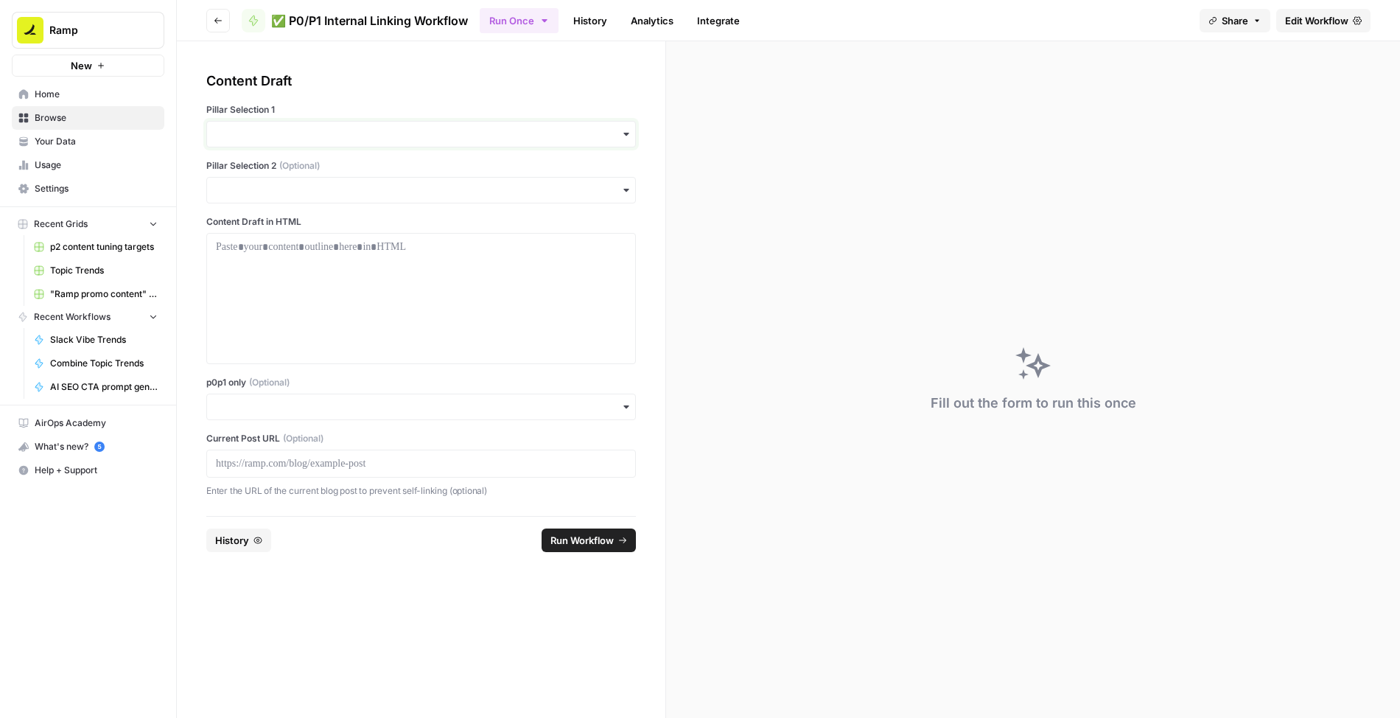
click at [426, 135] on input "Pillar Selection 1" at bounding box center [421, 134] width 410 height 15
click at [293, 167] on div "Accounts Payable" at bounding box center [421, 174] width 428 height 28
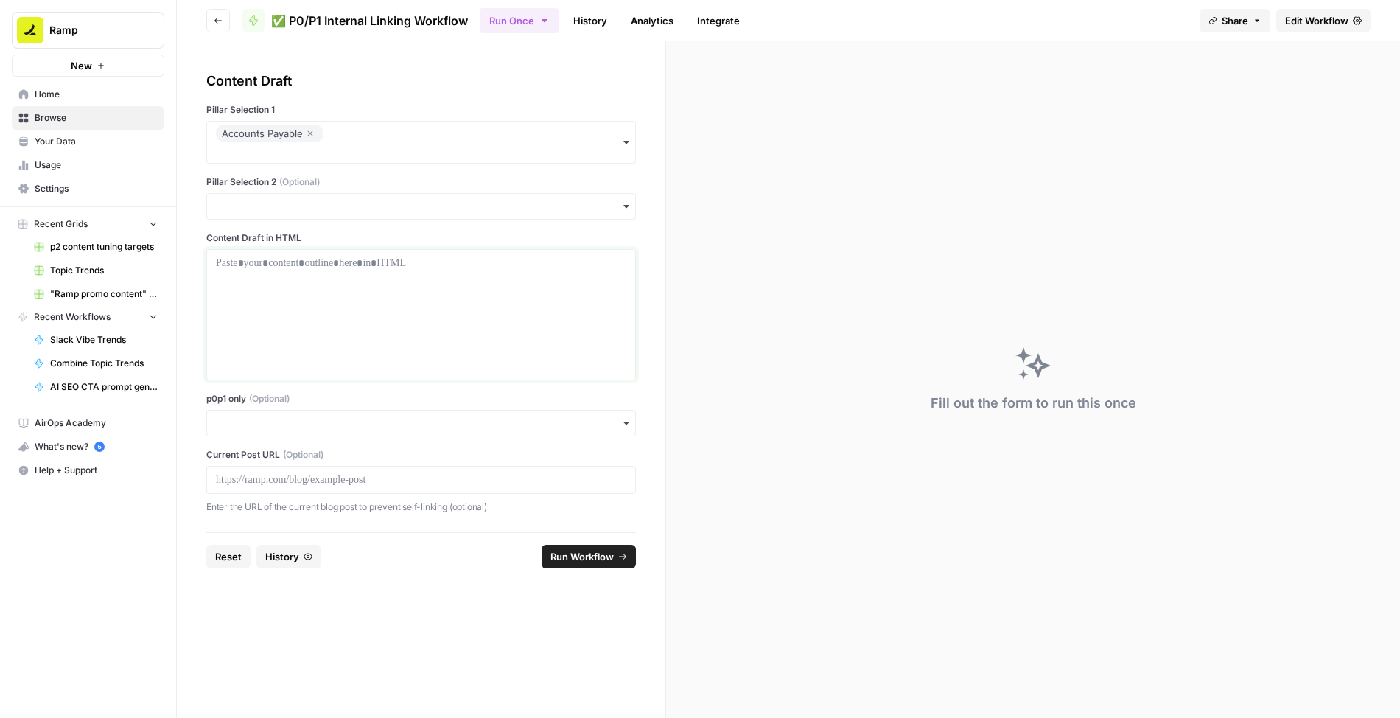
click at [303, 318] on div at bounding box center [421, 315] width 410 height 118
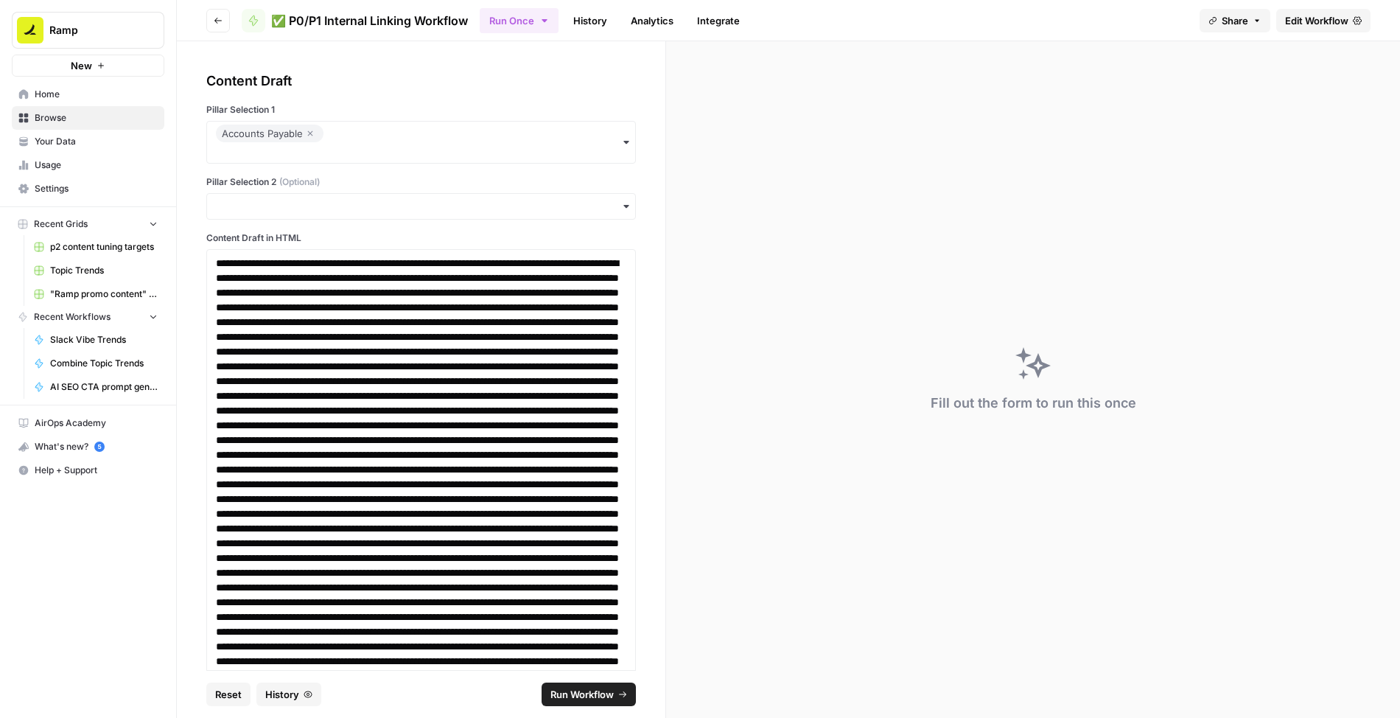
click at [601, 690] on span "Run Workflow" at bounding box center [581, 694] width 63 height 15
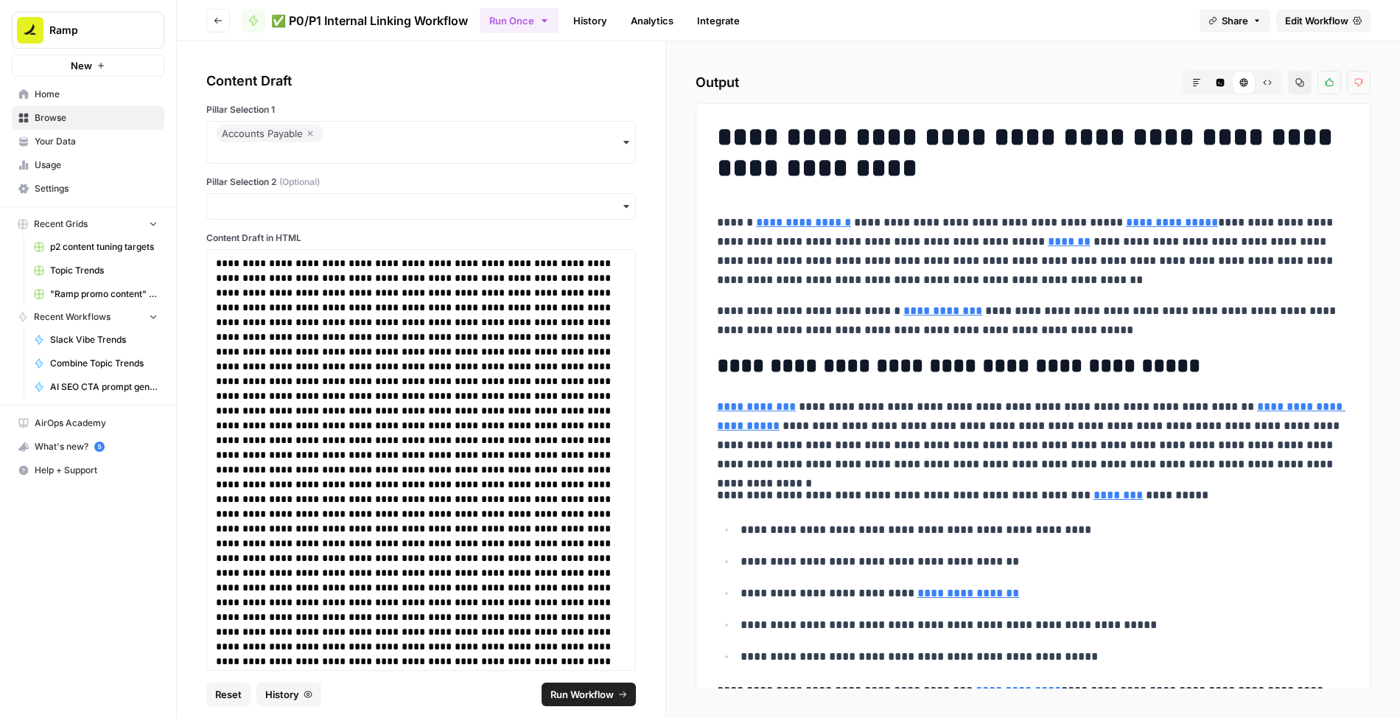
click at [1268, 85] on icon "button" at bounding box center [1267, 82] width 9 height 9
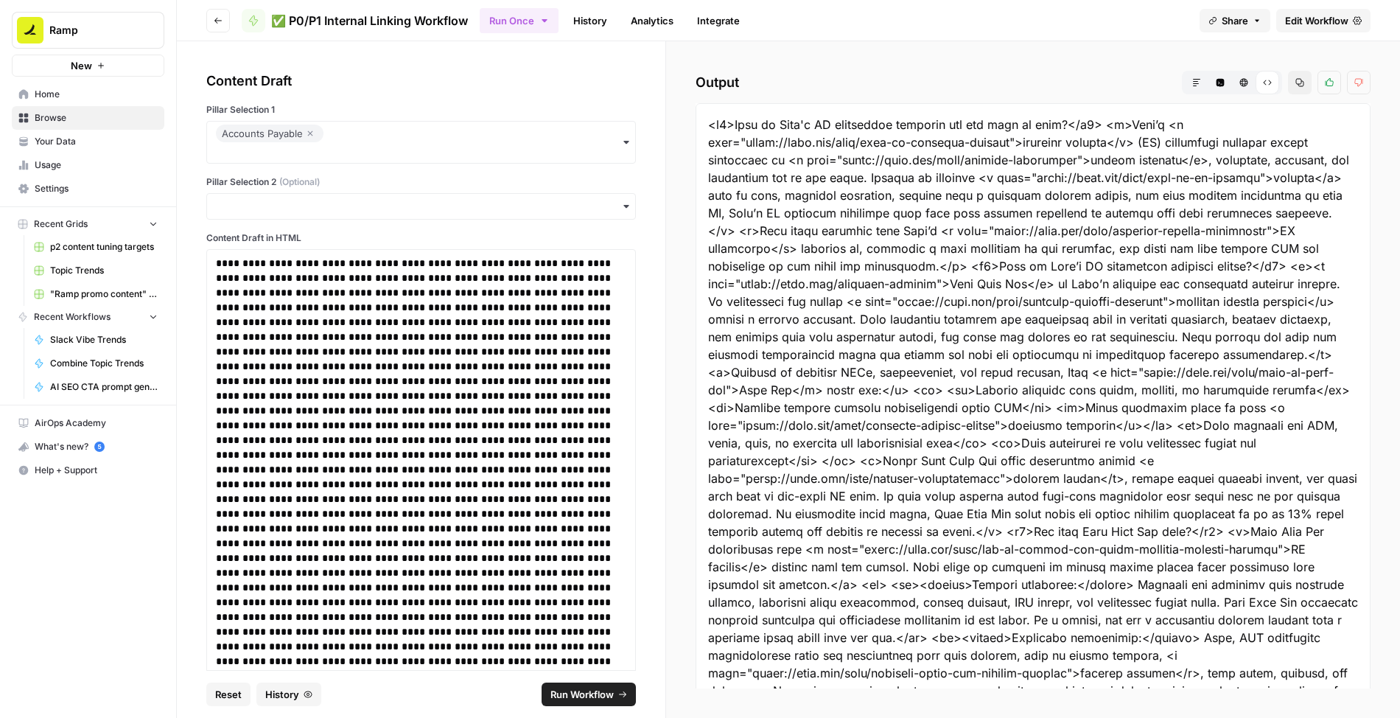
click at [1296, 84] on button "Copy" at bounding box center [1300, 83] width 24 height 24
click at [590, 688] on span "Run Workflow" at bounding box center [581, 694] width 63 height 15
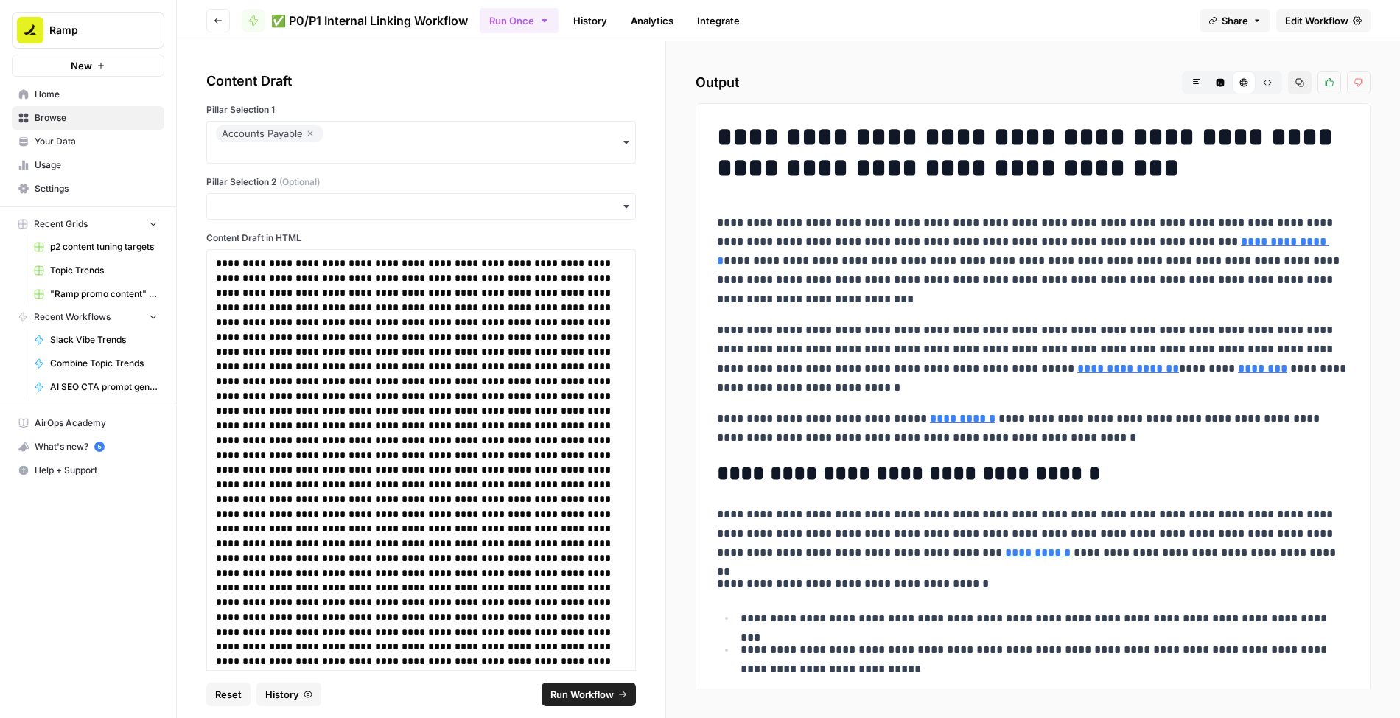
click at [1267, 81] on icon "button" at bounding box center [1267, 82] width 9 height 9
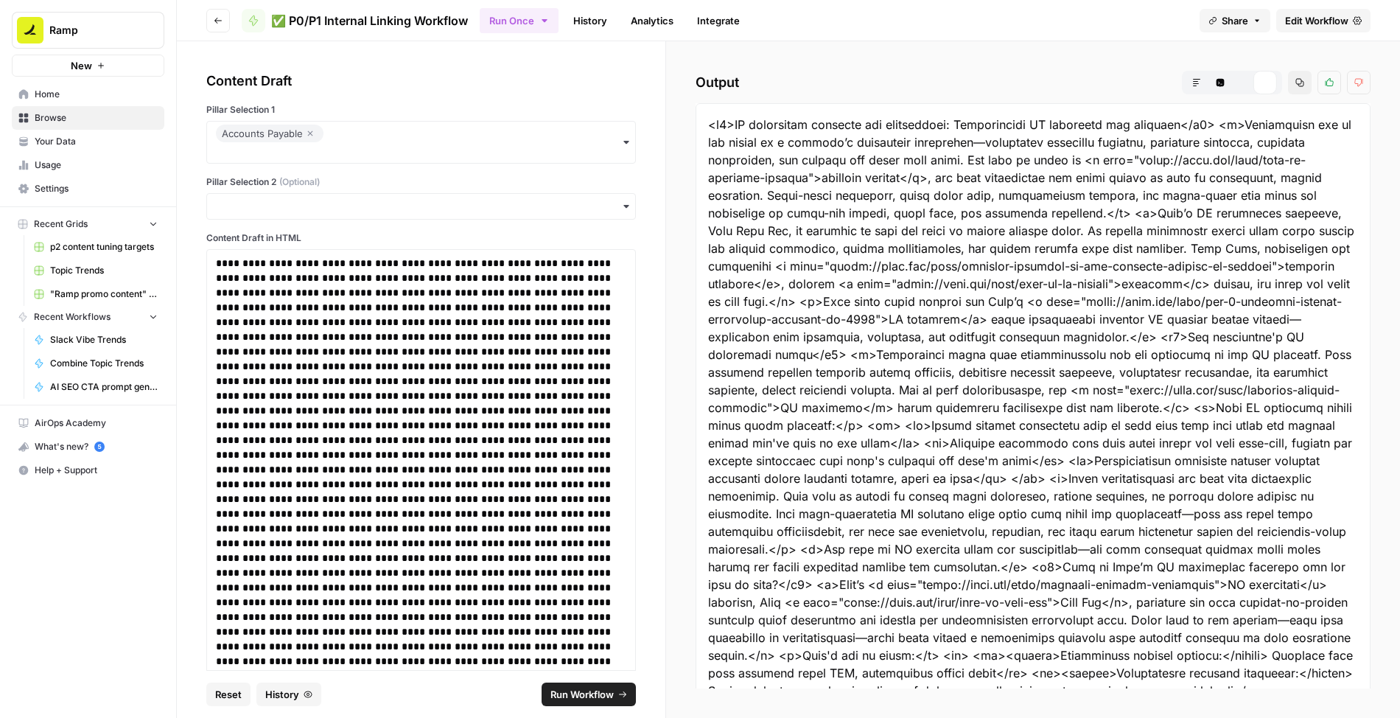
click at [1300, 81] on icon "button" at bounding box center [1300, 82] width 9 height 9
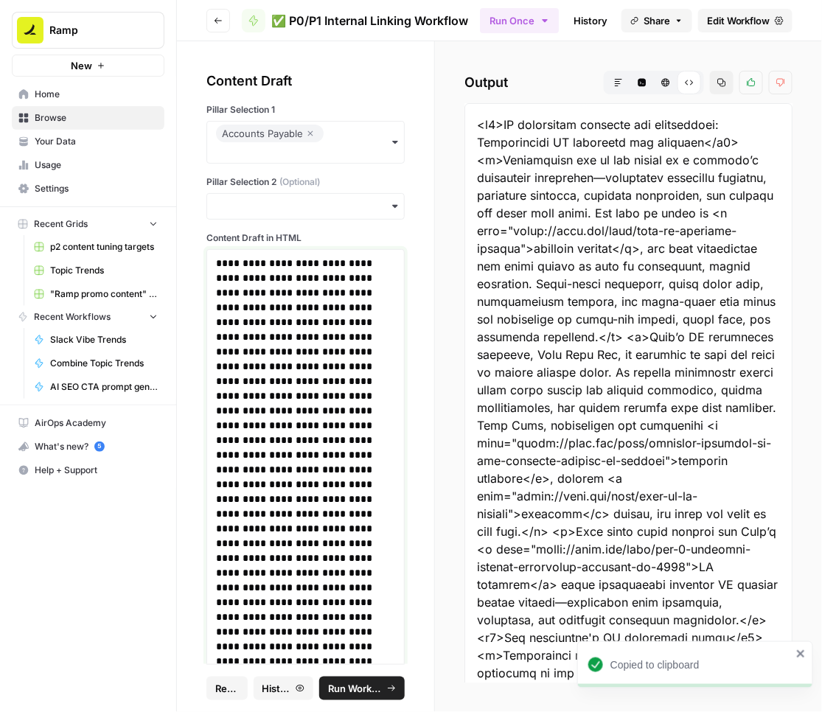
click at [370, 682] on span "Run Workflow" at bounding box center [355, 688] width 55 height 15
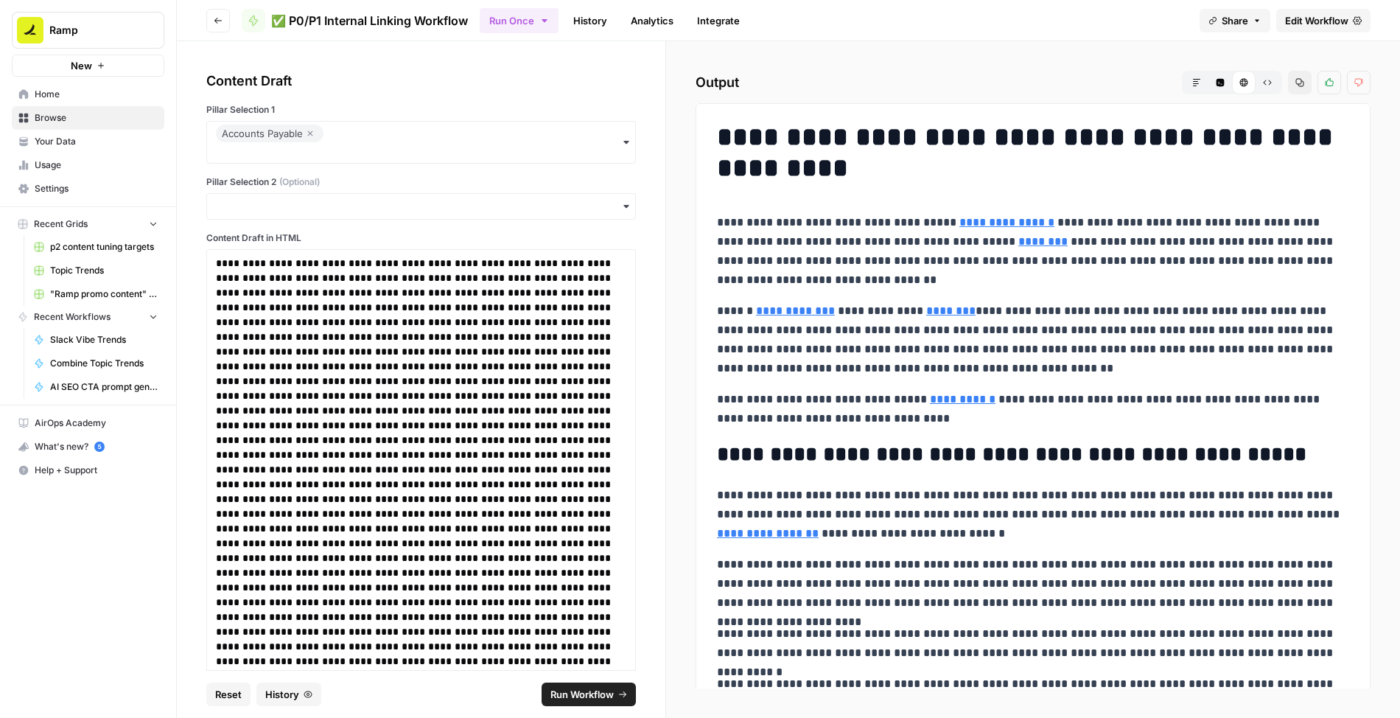
click at [1270, 88] on button "Raw Output" at bounding box center [1268, 83] width 24 height 24
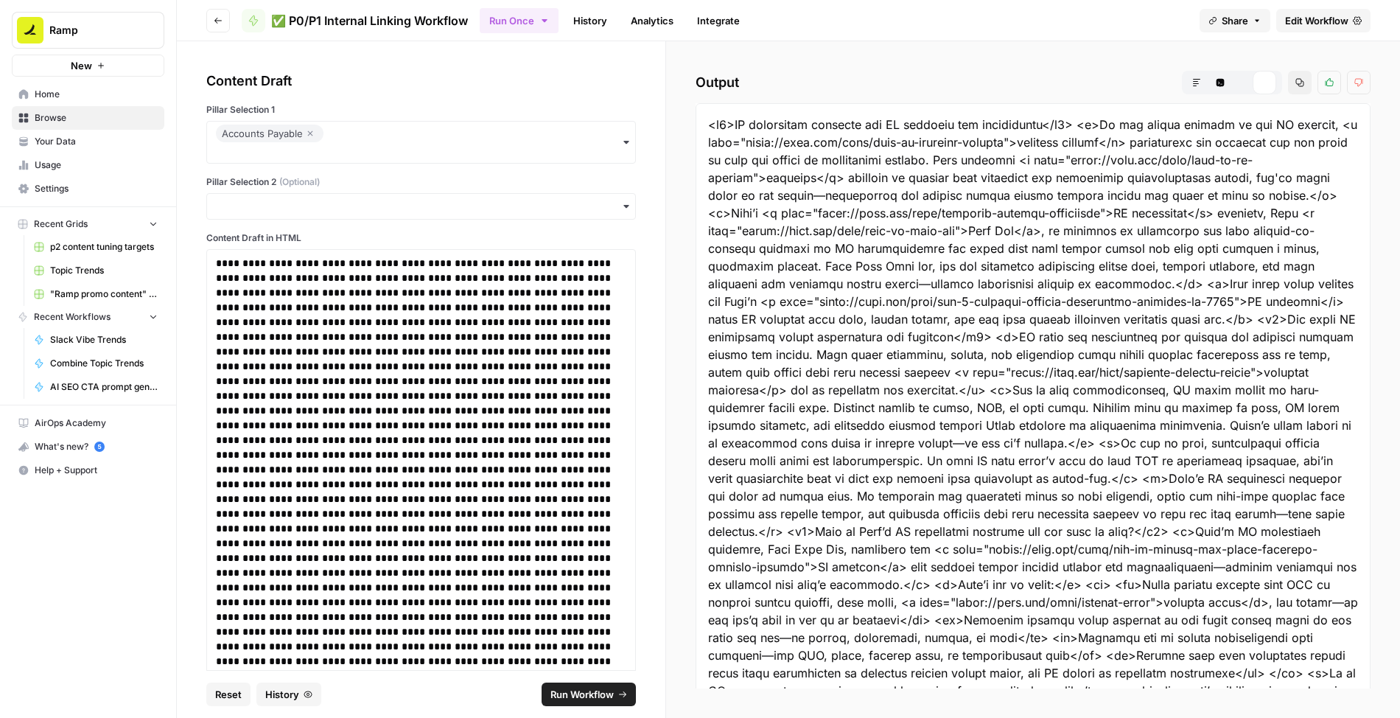
click at [1301, 88] on button "Copy" at bounding box center [1300, 83] width 24 height 24
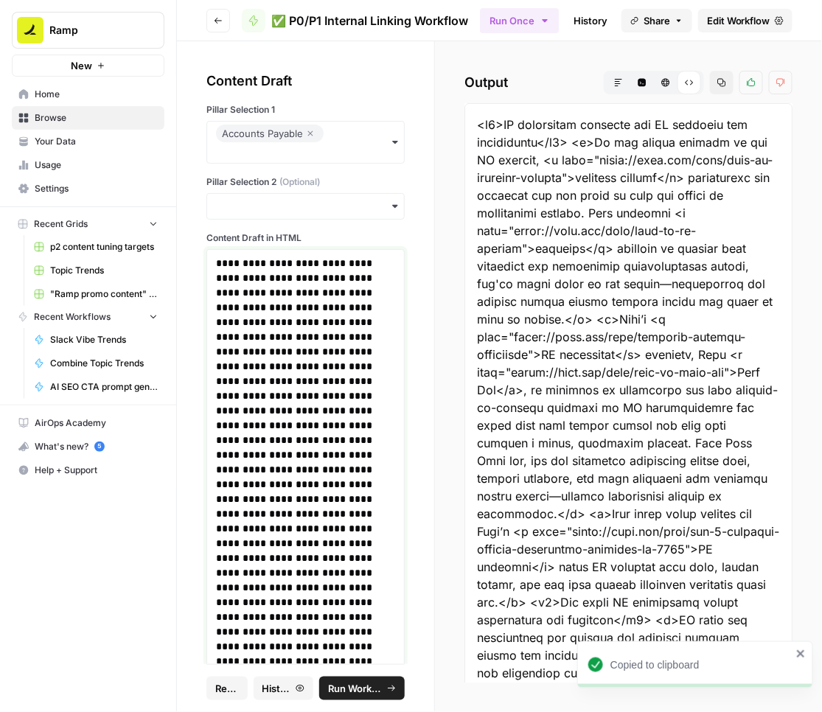
click at [372, 679] on button "Run Workflow" at bounding box center [361, 688] width 85 height 24
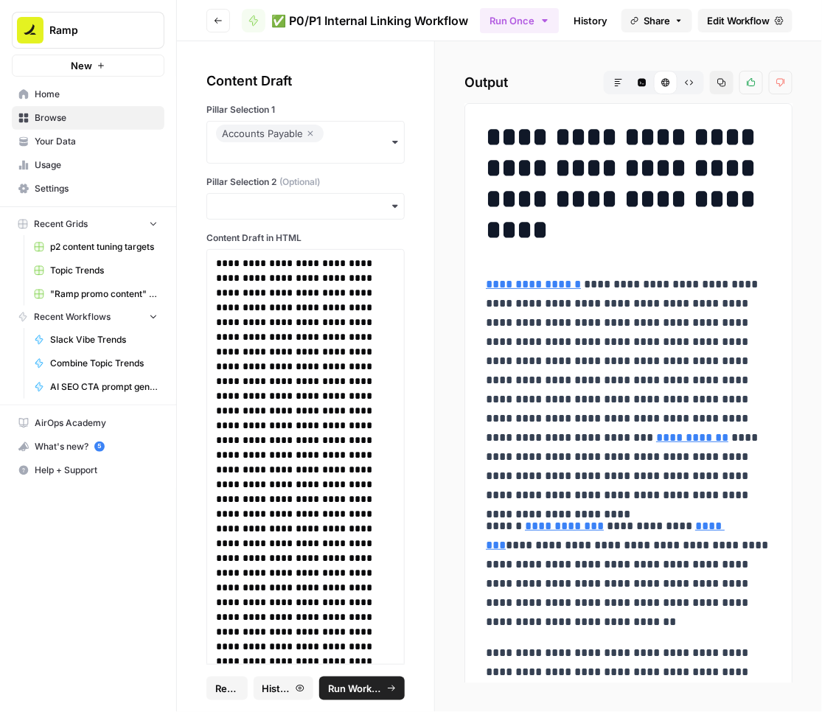
click at [699, 78] on button "Raw Output" at bounding box center [689, 83] width 24 height 24
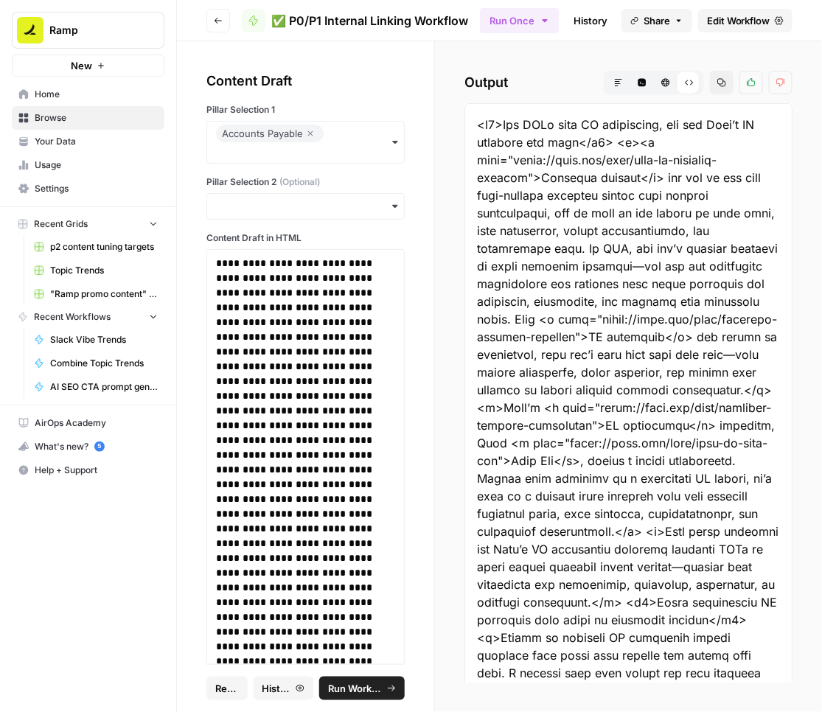
click at [726, 85] on icon "button" at bounding box center [721, 82] width 9 height 9
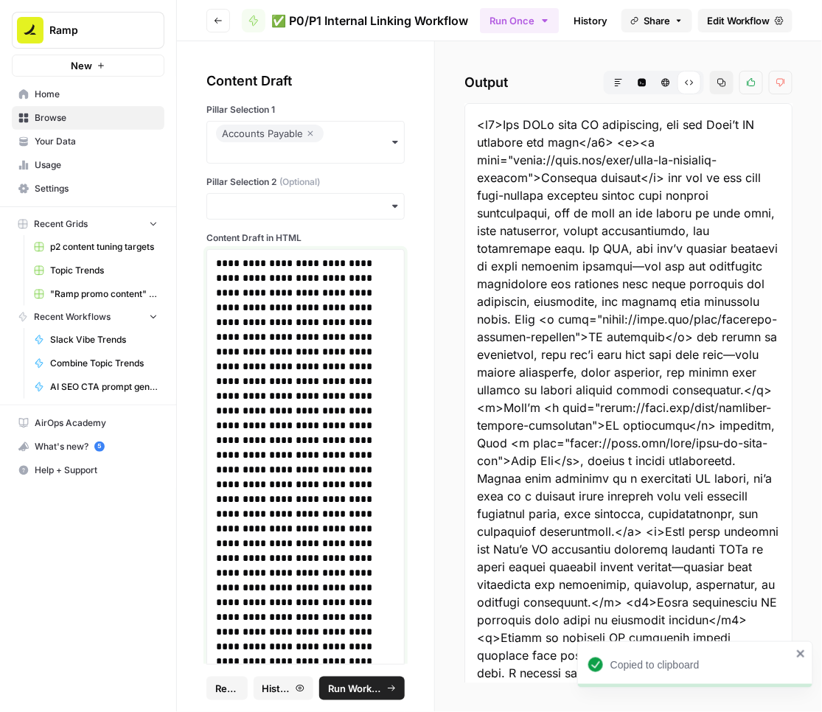
click at [374, 685] on span "Run Workflow" at bounding box center [355, 688] width 55 height 15
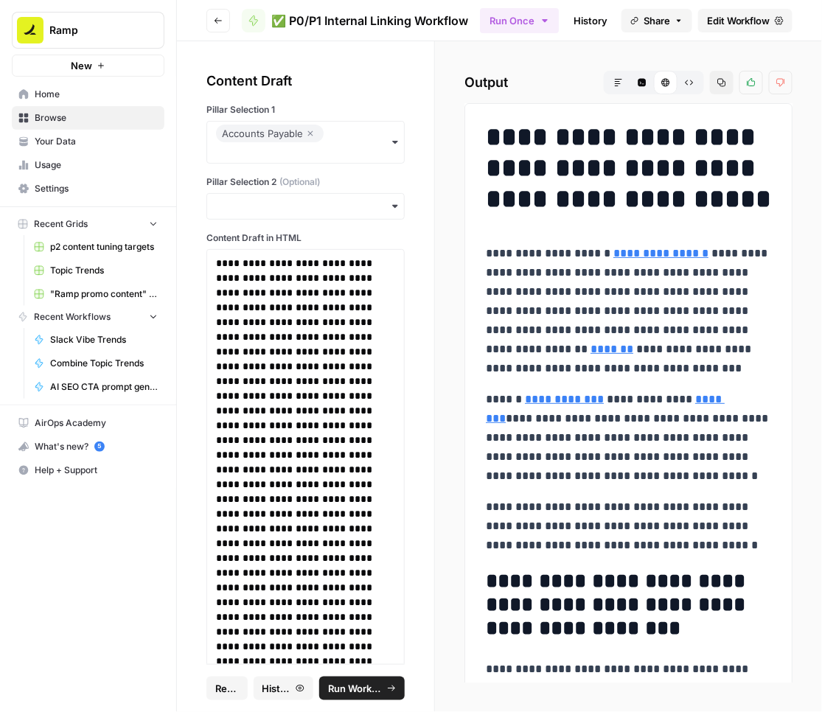
click at [698, 83] on button "Raw Output" at bounding box center [689, 83] width 24 height 24
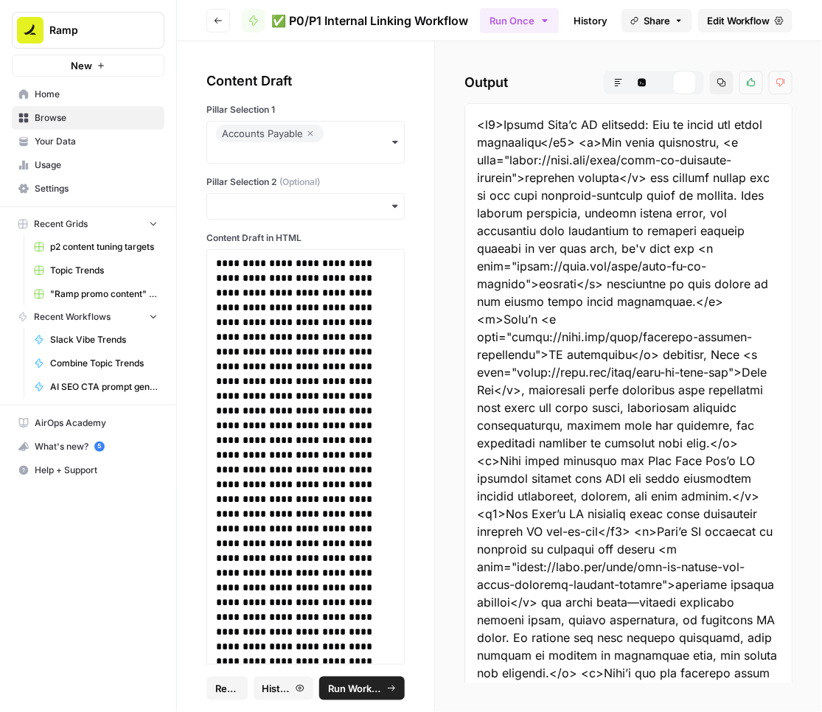
click at [728, 83] on button "Copy" at bounding box center [722, 83] width 24 height 24
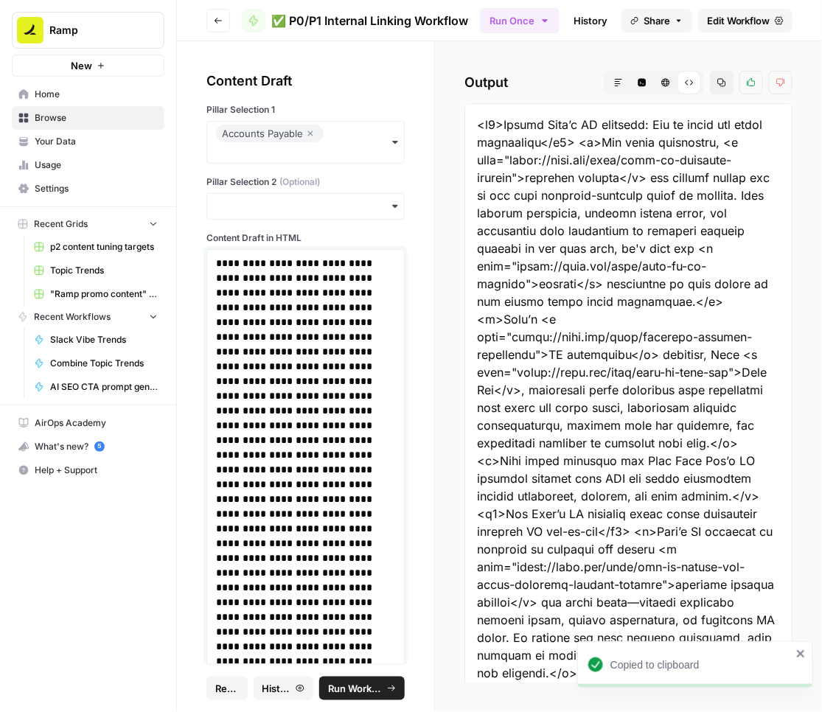
click at [377, 681] on span "Run Workflow" at bounding box center [355, 688] width 55 height 15
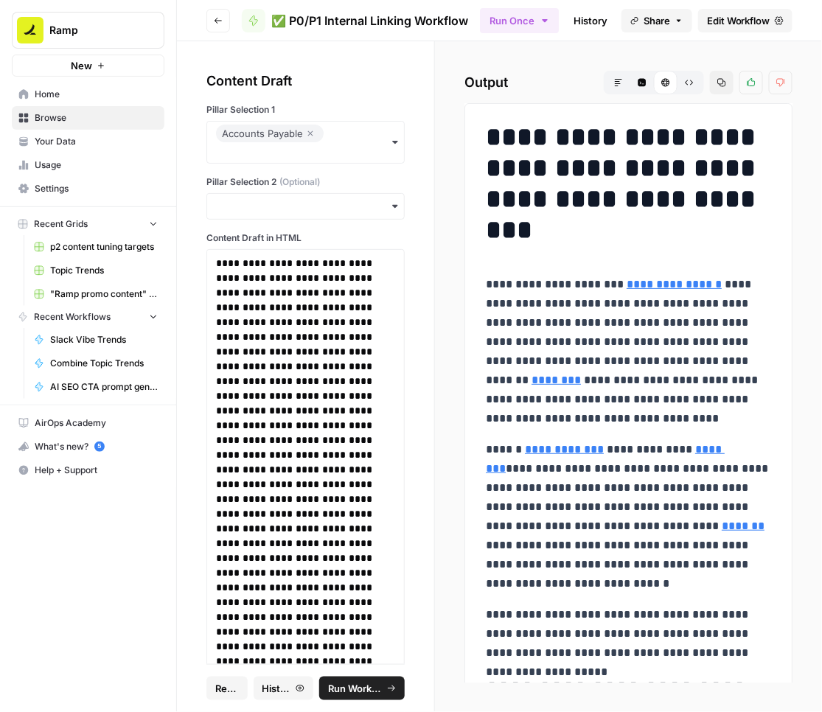
click at [685, 79] on button "Raw Output" at bounding box center [689, 83] width 24 height 24
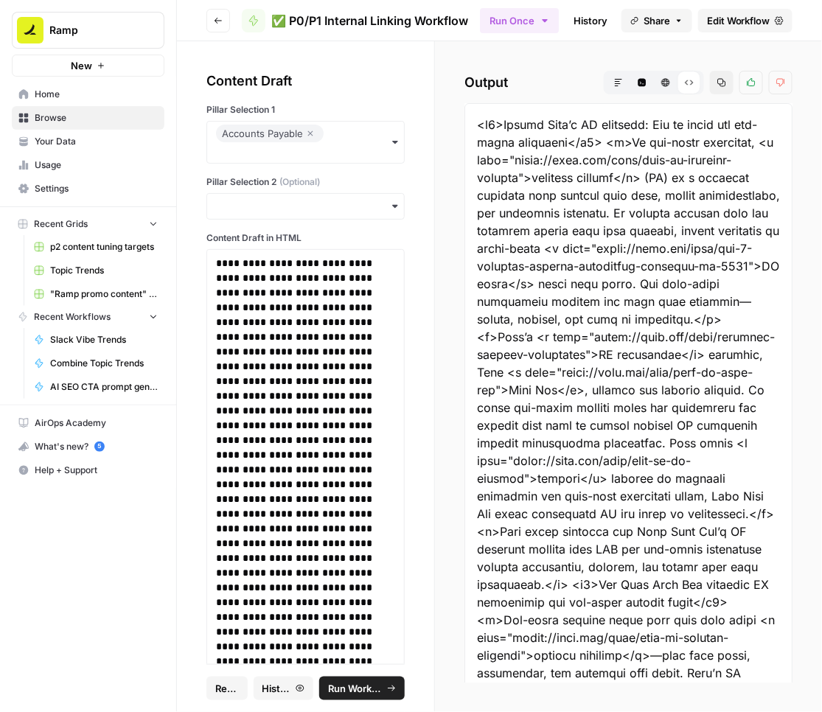
click at [724, 85] on icon "button" at bounding box center [721, 82] width 9 height 9
click at [360, 690] on span "Run Workflow" at bounding box center [355, 688] width 55 height 15
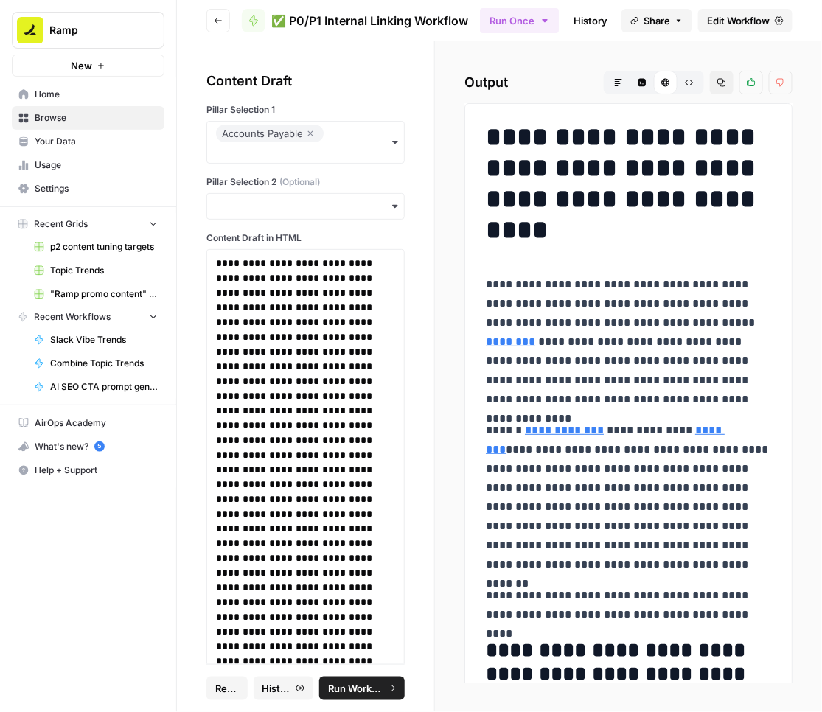
click at [688, 82] on icon "button" at bounding box center [689, 82] width 9 height 9
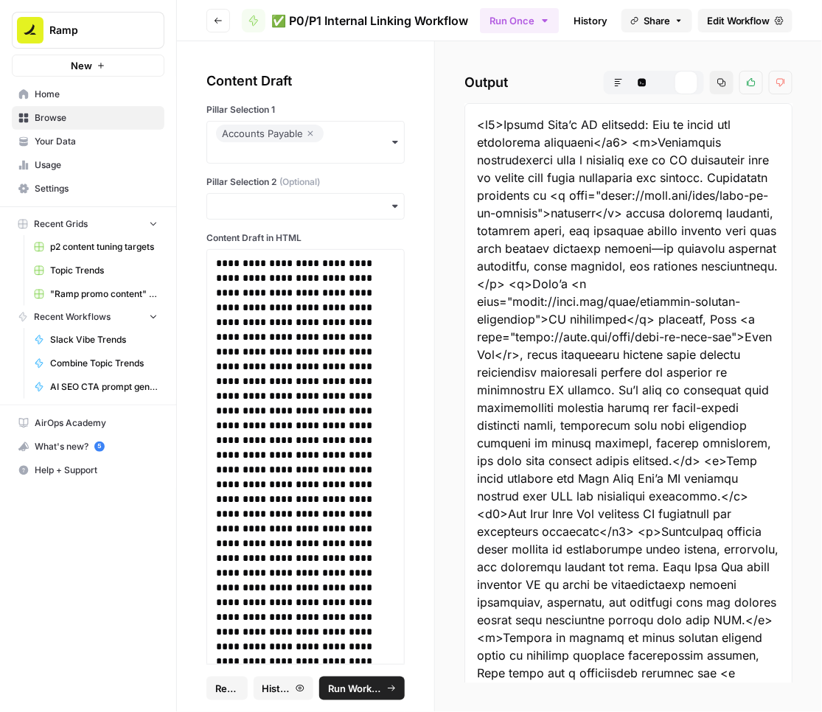
click at [720, 83] on icon "button" at bounding box center [721, 82] width 9 height 9
